Goal: Task Accomplishment & Management: Use online tool/utility

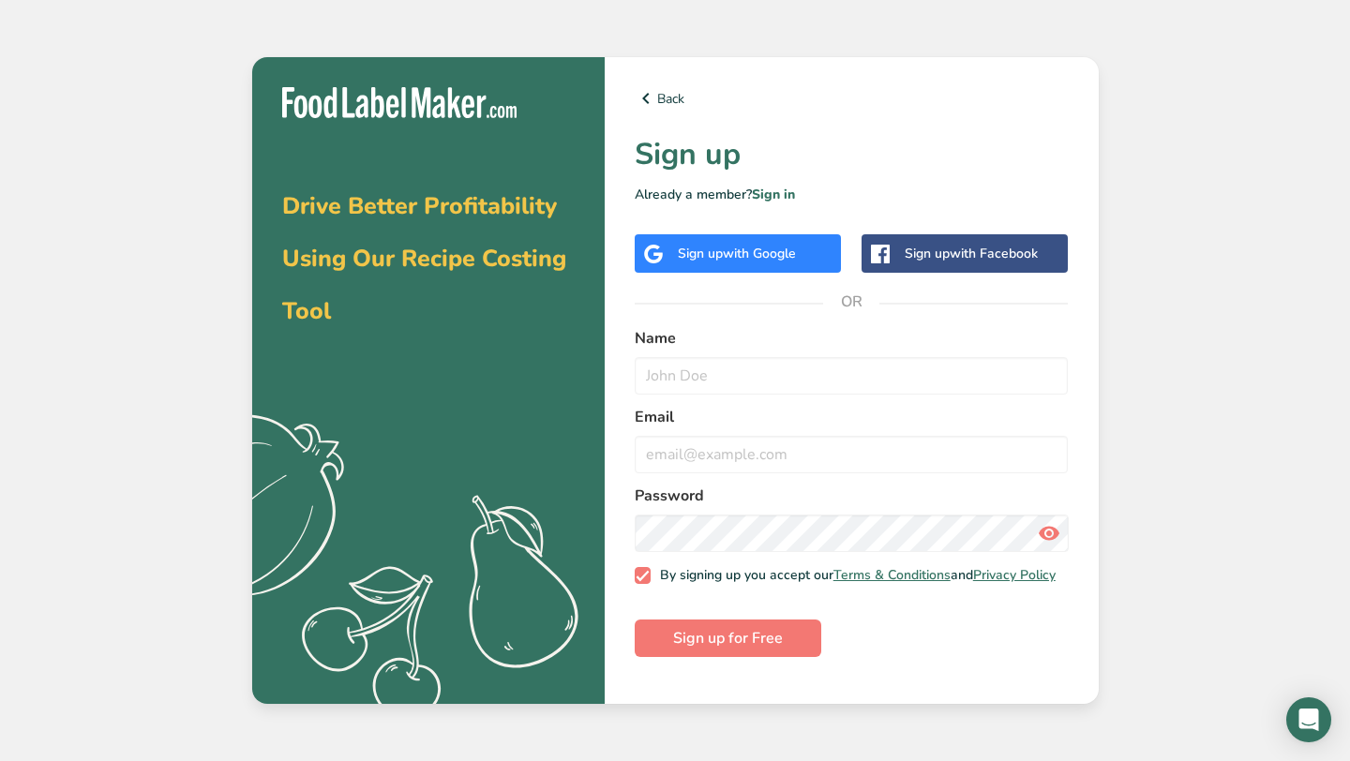
click at [789, 260] on span "with Google" at bounding box center [759, 254] width 73 height 18
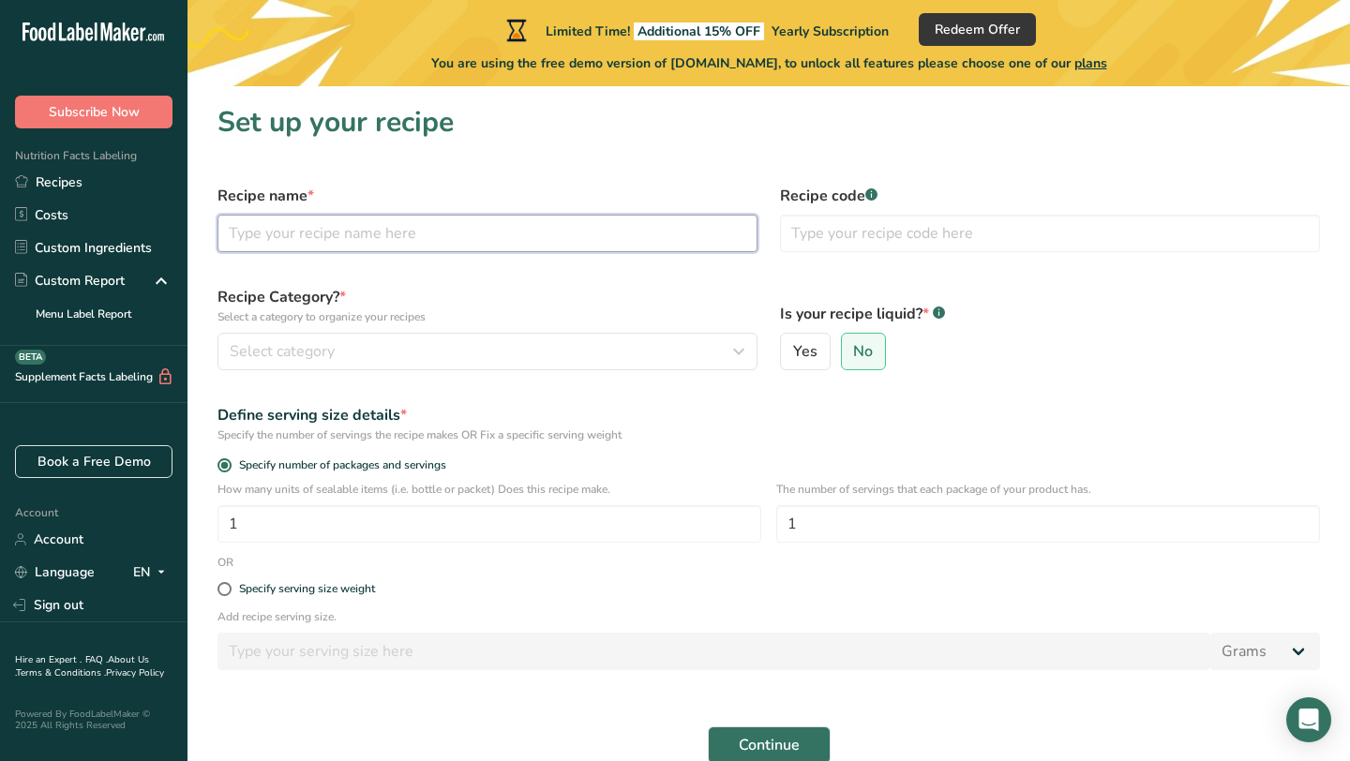
click at [481, 240] on input "text" at bounding box center [487, 233] width 540 height 37
type input "beef,"
